Goal: Find specific page/section: Find specific page/section

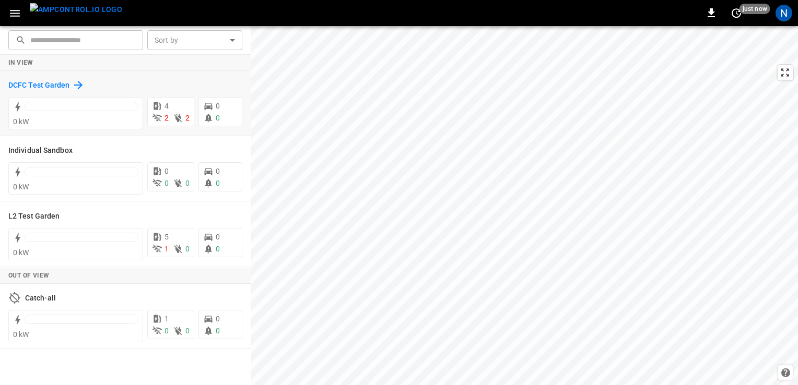
click at [55, 84] on h6 "DCFC Test Garden" at bounding box center [39, 85] width 62 height 11
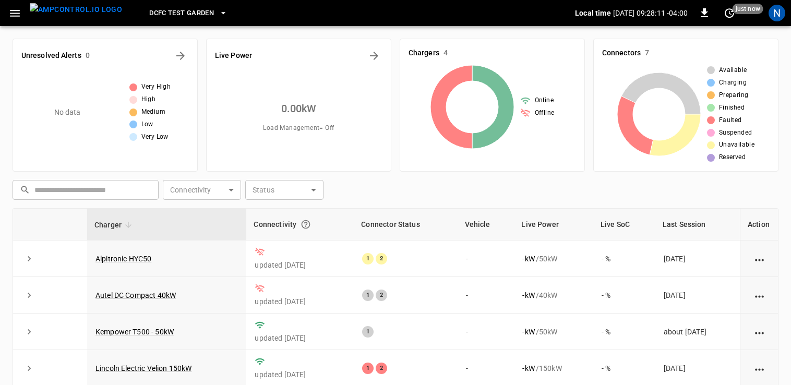
click at [163, 15] on span "DCFC Test Garden" at bounding box center [181, 13] width 65 height 12
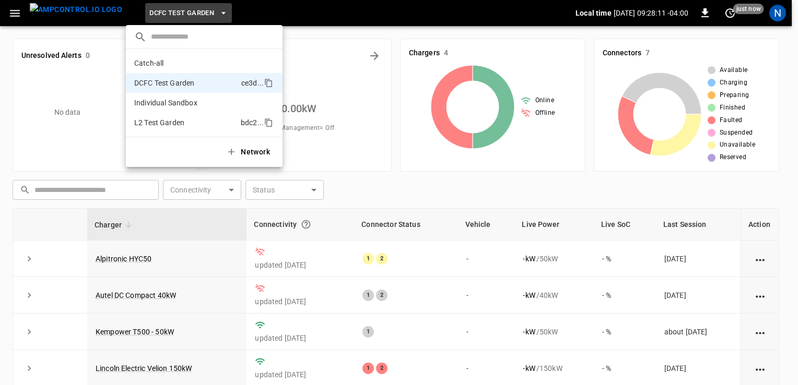
click at [169, 114] on li "L2 Test Garden bdc2 ..." at bounding box center [204, 123] width 157 height 20
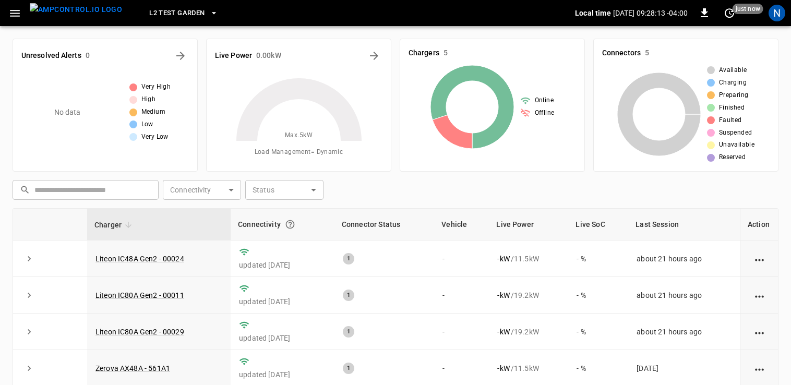
click at [394, 187] on div "​ ​ Connectivity ​ Connectivity Status ​ Status" at bounding box center [393, 188] width 770 height 24
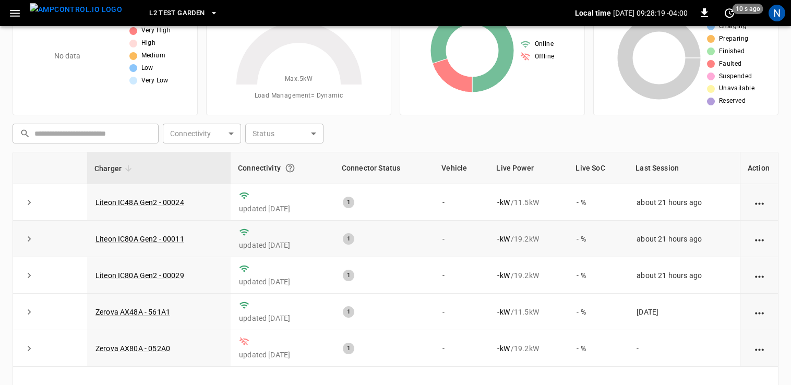
scroll to position [80, 0]
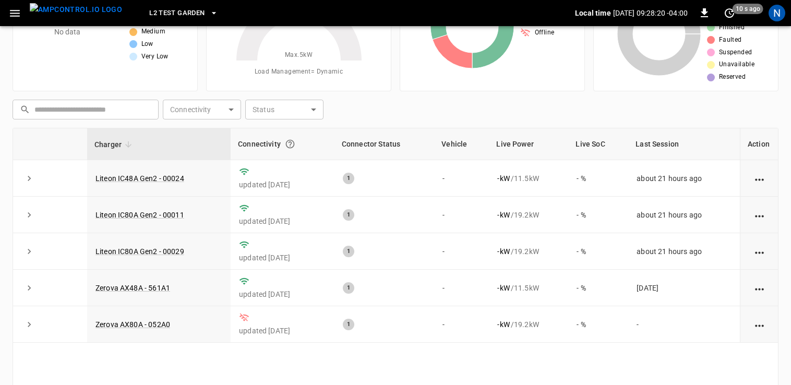
click at [403, 110] on div "​ ​ Connectivity ​ Connectivity Status ​ Status" at bounding box center [393, 108] width 770 height 24
click at [154, 178] on link "Liteon IC48A Gen2 - 00024" at bounding box center [139, 178] width 93 height 13
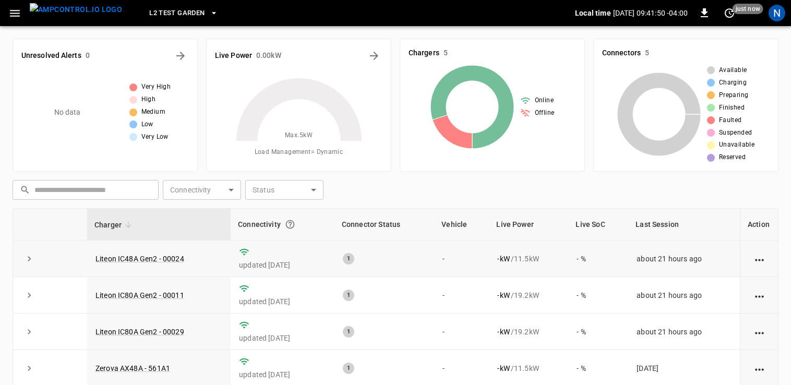
scroll to position [80, 0]
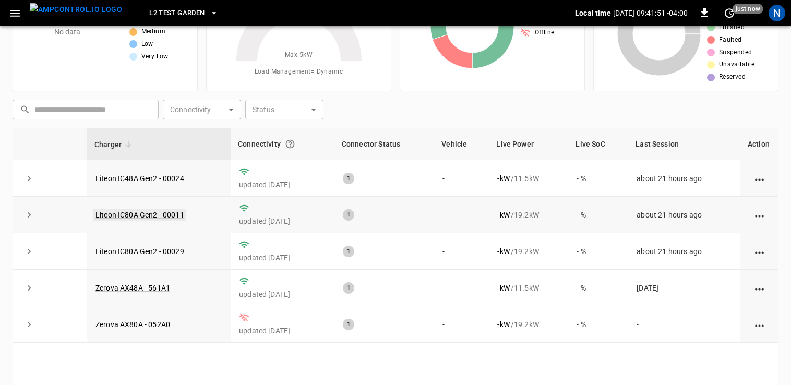
click at [157, 217] on link "Liteon IC80A Gen2 - 00011" at bounding box center [139, 215] width 93 height 13
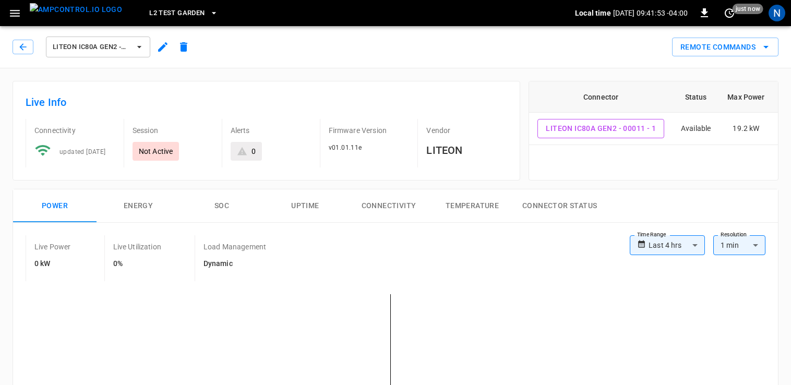
scroll to position [80, 0]
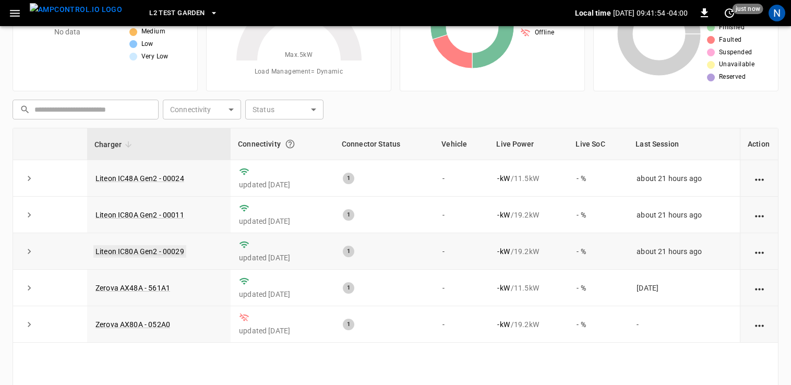
click at [171, 254] on link "Liteon IC80A Gen2 - 00029" at bounding box center [139, 251] width 93 height 13
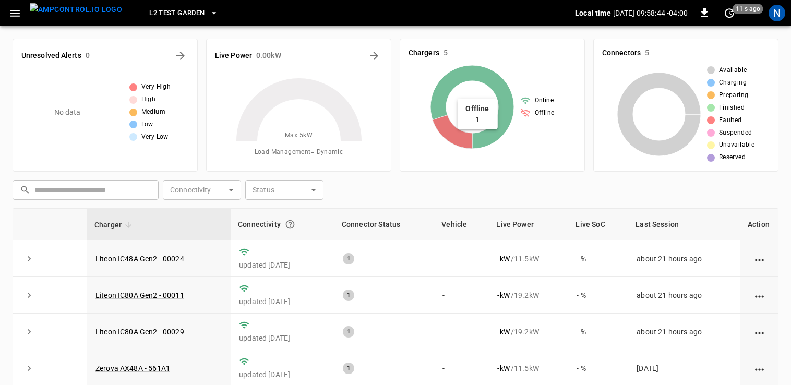
click at [457, 143] on icon at bounding box center [453, 132] width 40 height 34
click at [465, 139] on icon at bounding box center [453, 132] width 40 height 34
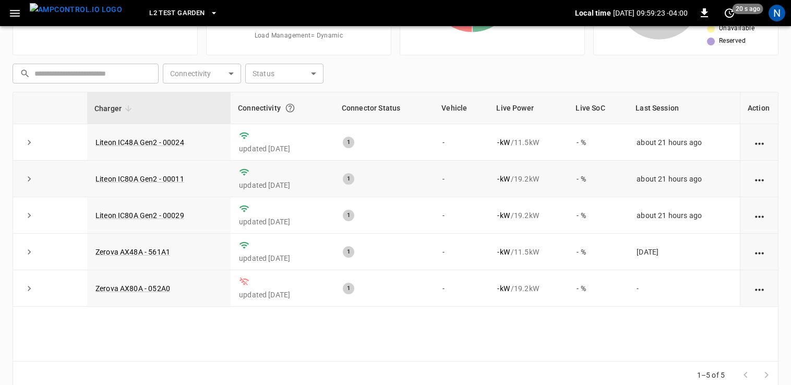
scroll to position [133, 0]
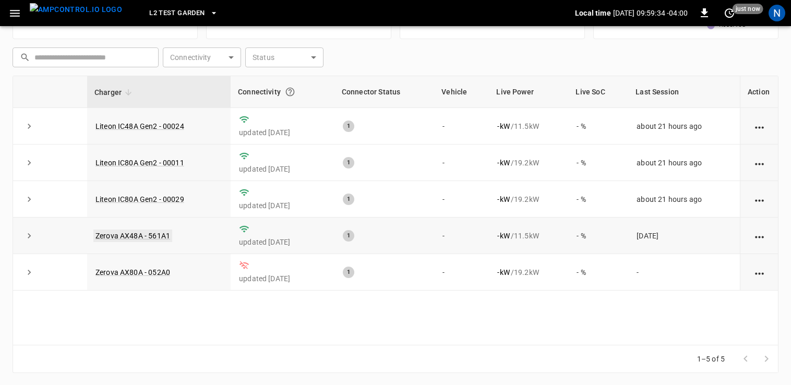
click at [157, 234] on link "Zerova AX48A - 561A1" at bounding box center [132, 236] width 79 height 13
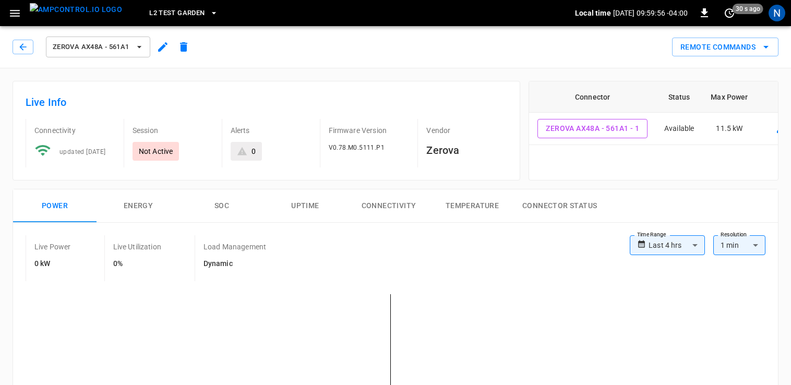
click at [159, 21] on button "L2 Test Garden" at bounding box center [183, 13] width 77 height 20
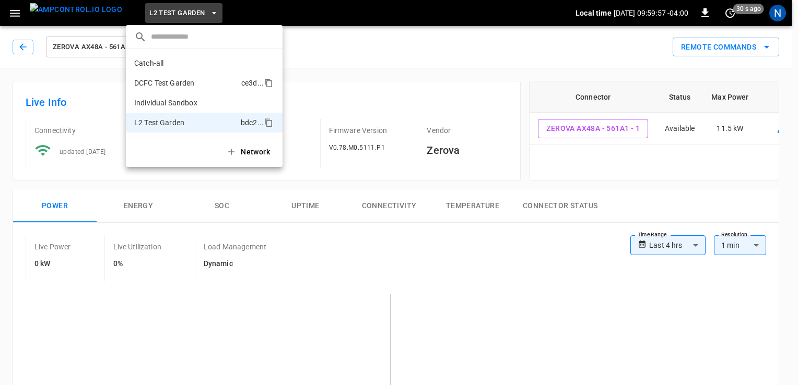
click at [181, 87] on p "DCFC Test Garden" at bounding box center [185, 83] width 103 height 10
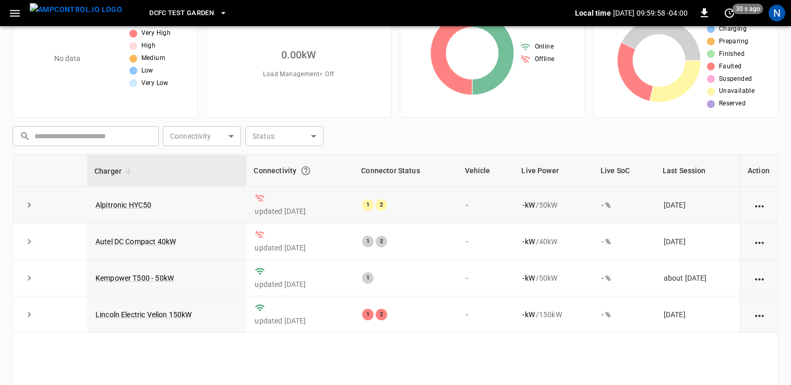
scroll to position [104, 0]
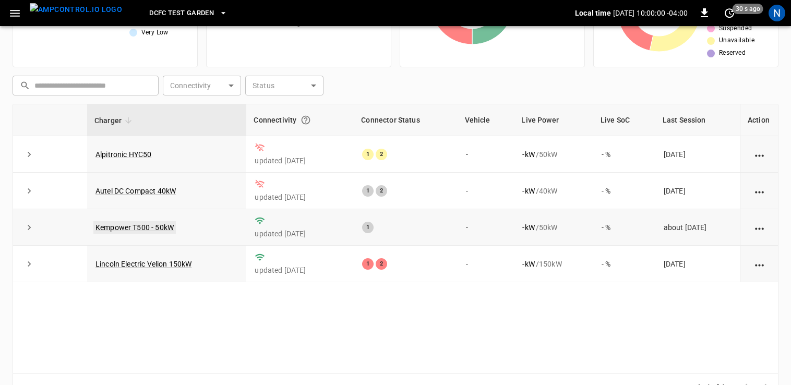
click at [148, 228] on link "Kempower T500 - 50kW" at bounding box center [134, 227] width 82 height 13
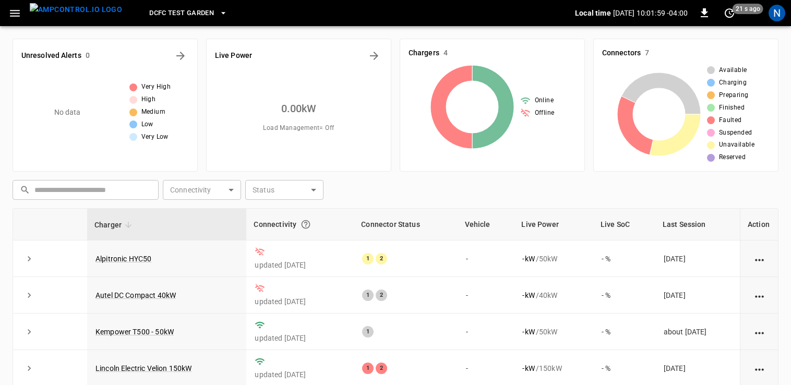
scroll to position [104, 0]
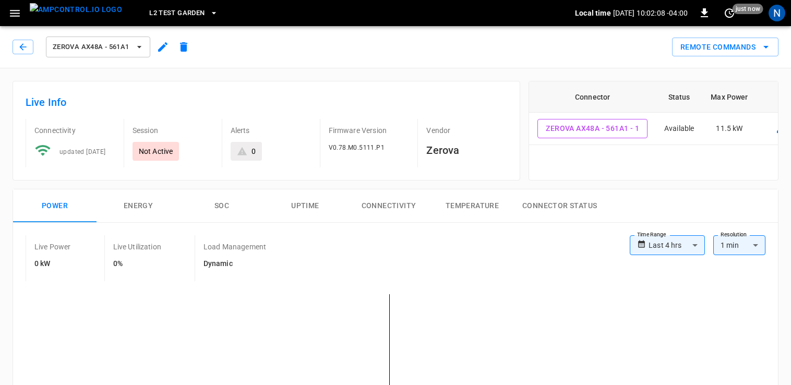
click at [90, 50] on span "Zerova AX48A - 561A1" at bounding box center [91, 47] width 77 height 12
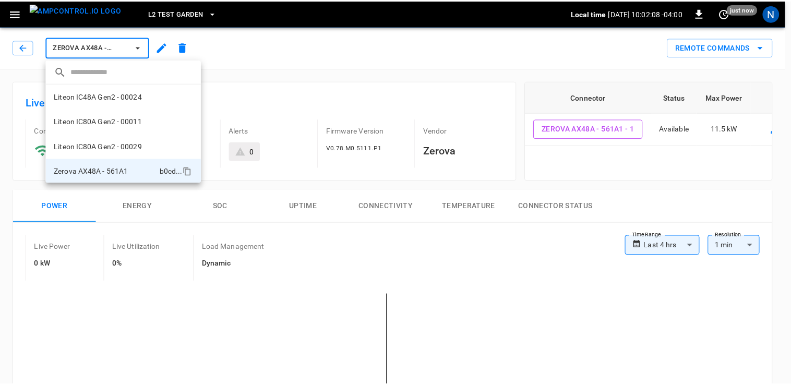
scroll to position [26, 0]
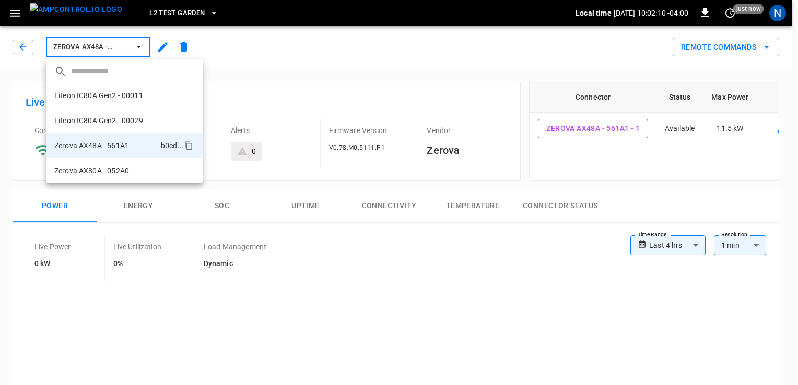
click at [91, 51] on div at bounding box center [399, 192] width 798 height 385
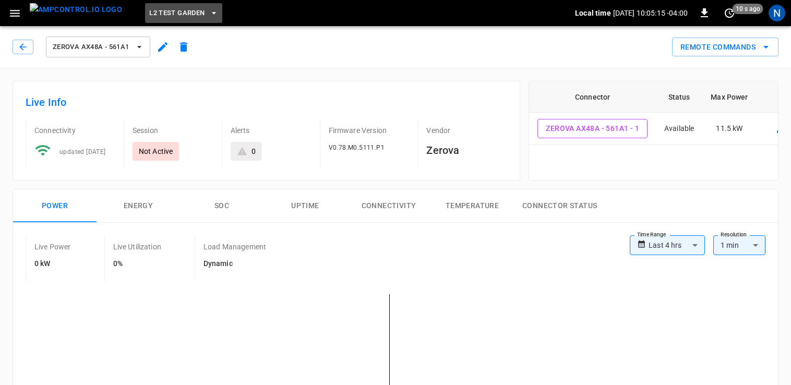
click at [157, 8] on span "L2 Test Garden" at bounding box center [176, 13] width 55 height 12
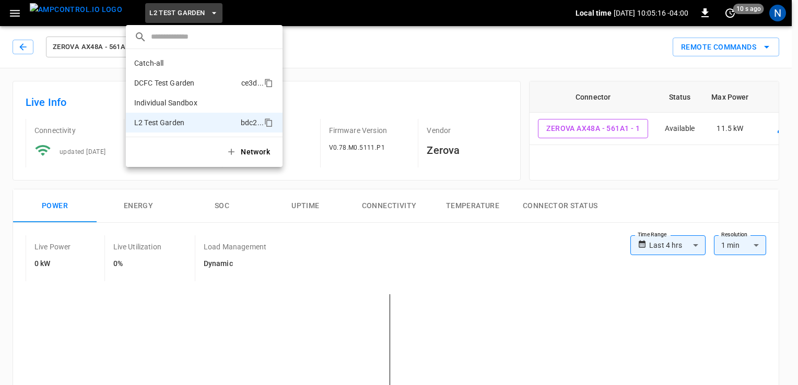
click at [182, 87] on p "DCFC Test Garden" at bounding box center [185, 83] width 103 height 10
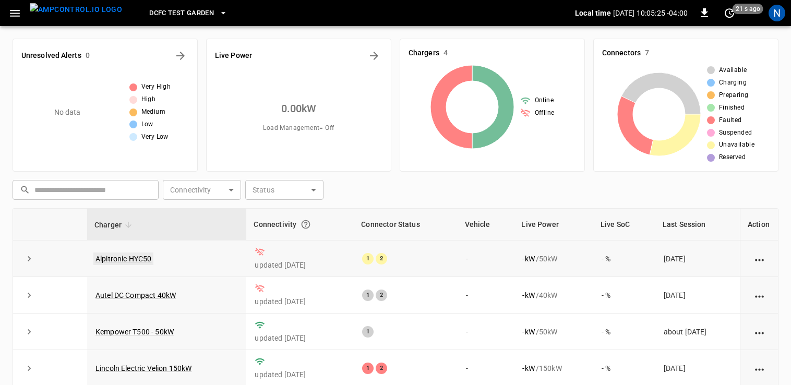
click at [121, 257] on link "Alpitronic HYC50" at bounding box center [123, 259] width 60 height 13
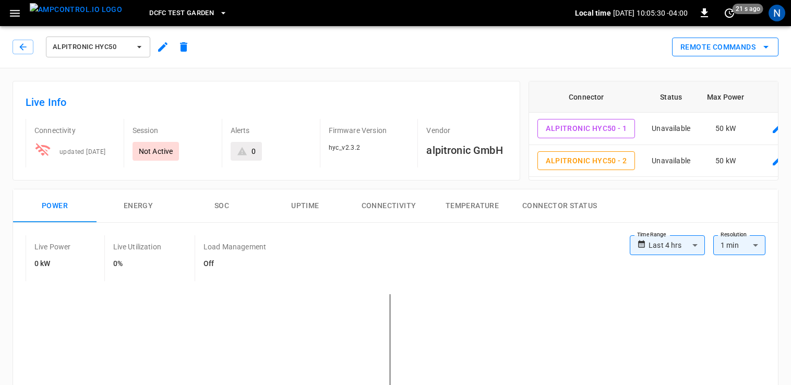
click at [708, 47] on button "Remote Commands" at bounding box center [725, 47] width 106 height 19
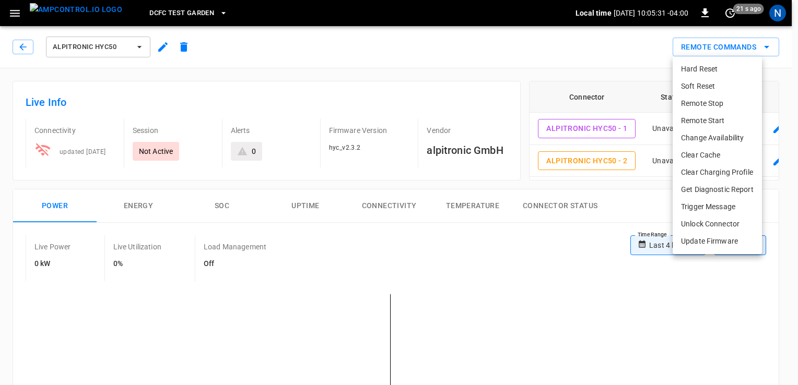
click at [708, 49] on div at bounding box center [399, 192] width 798 height 385
